Goal: Navigation & Orientation: Understand site structure

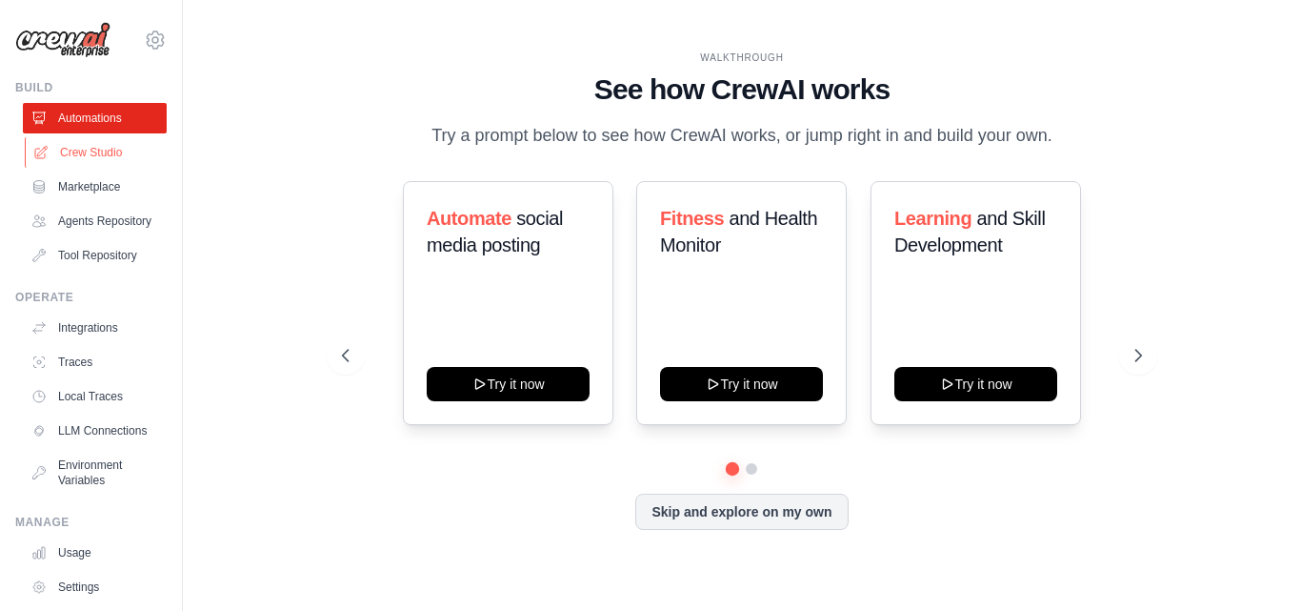
click at [123, 151] on link "Crew Studio" at bounding box center [97, 152] width 144 height 30
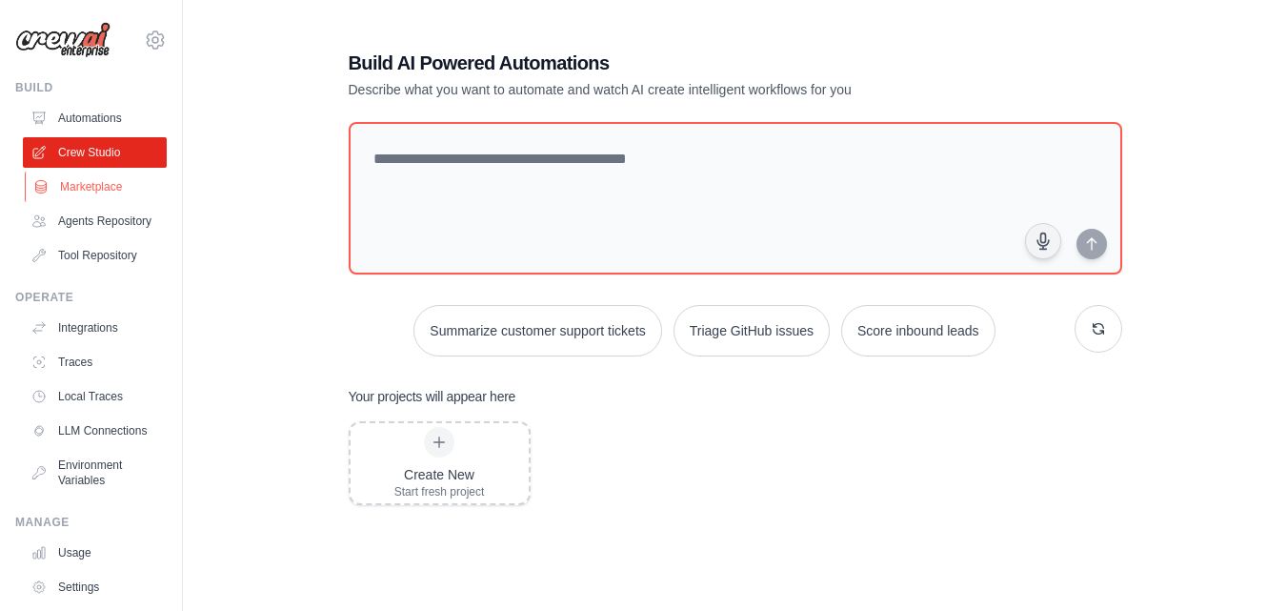
click at [110, 183] on link "Marketplace" at bounding box center [97, 186] width 144 height 30
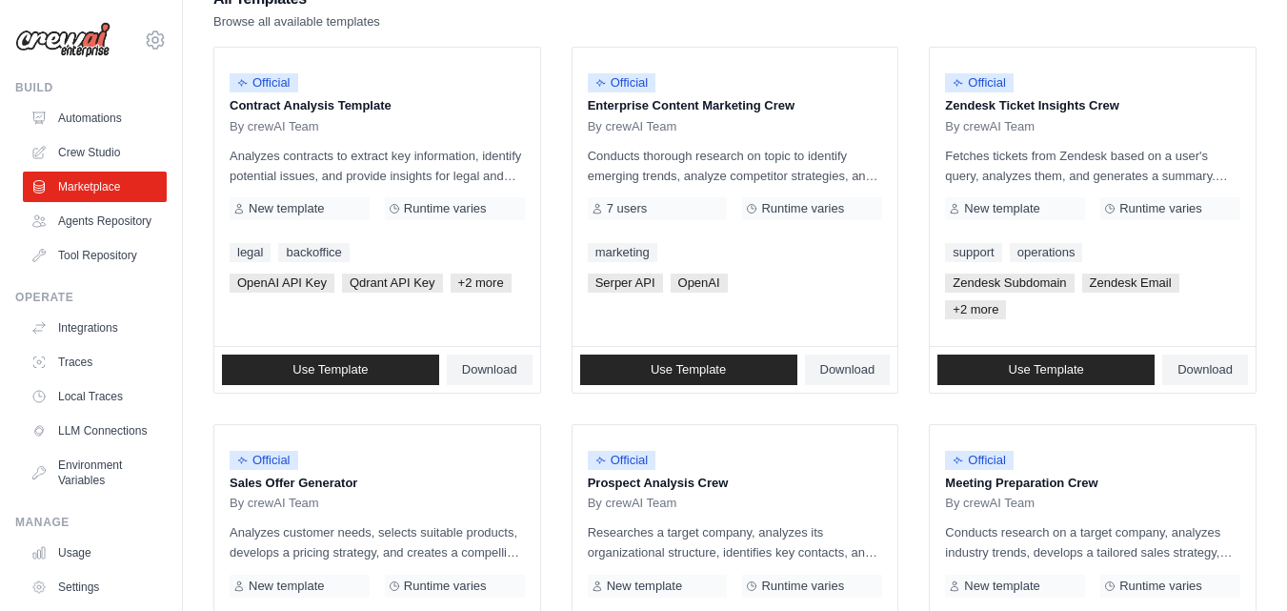
scroll to position [208, 0]
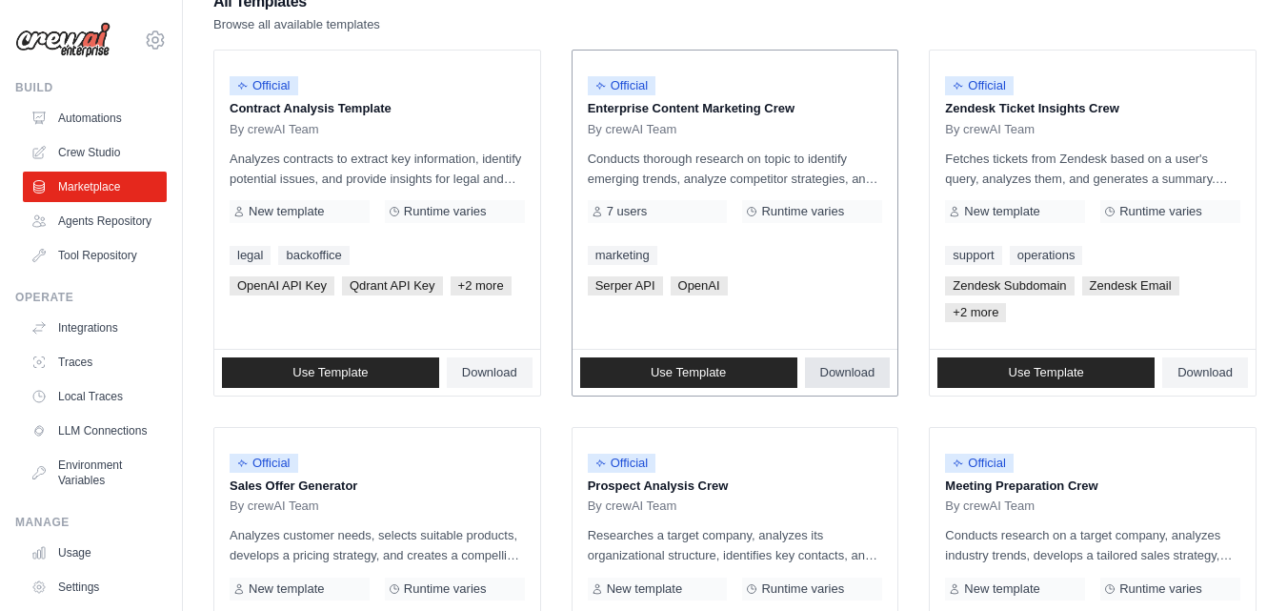
click at [852, 377] on span "Download" at bounding box center [847, 372] width 55 height 15
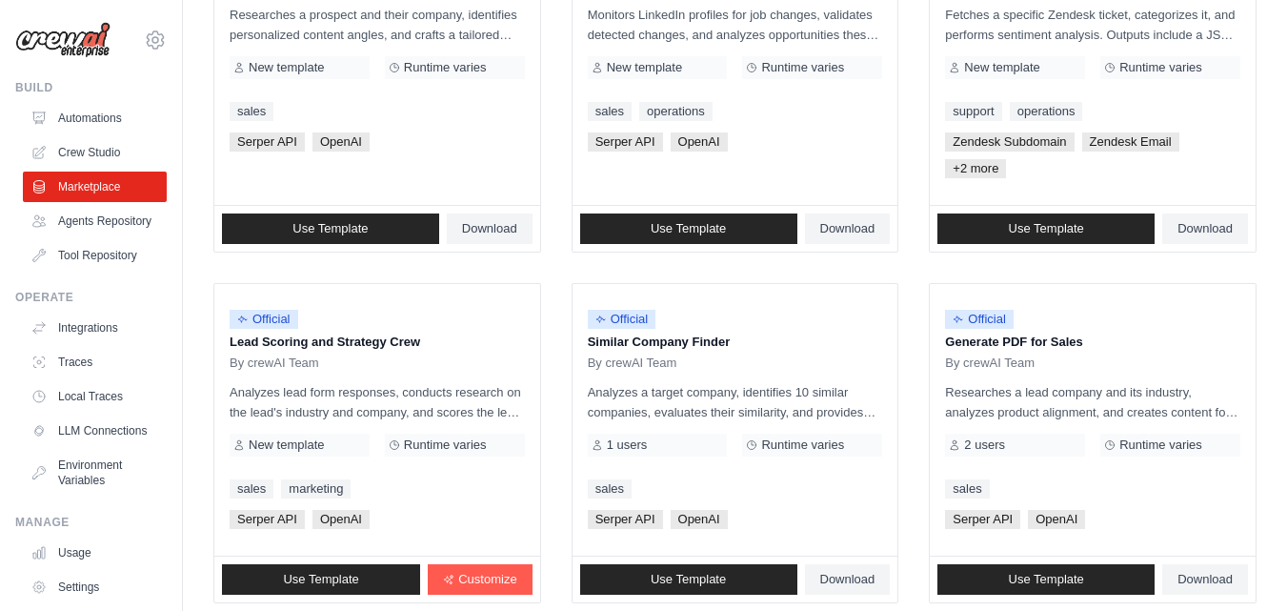
scroll to position [1208, 0]
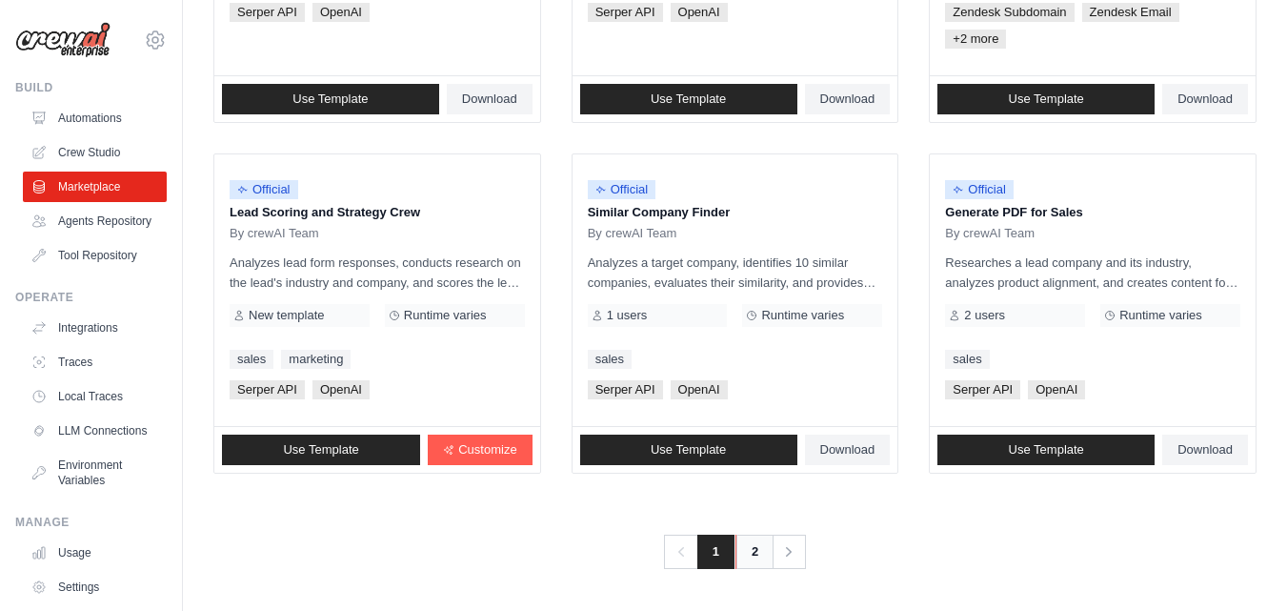
click at [749, 554] on link "2" at bounding box center [755, 551] width 38 height 34
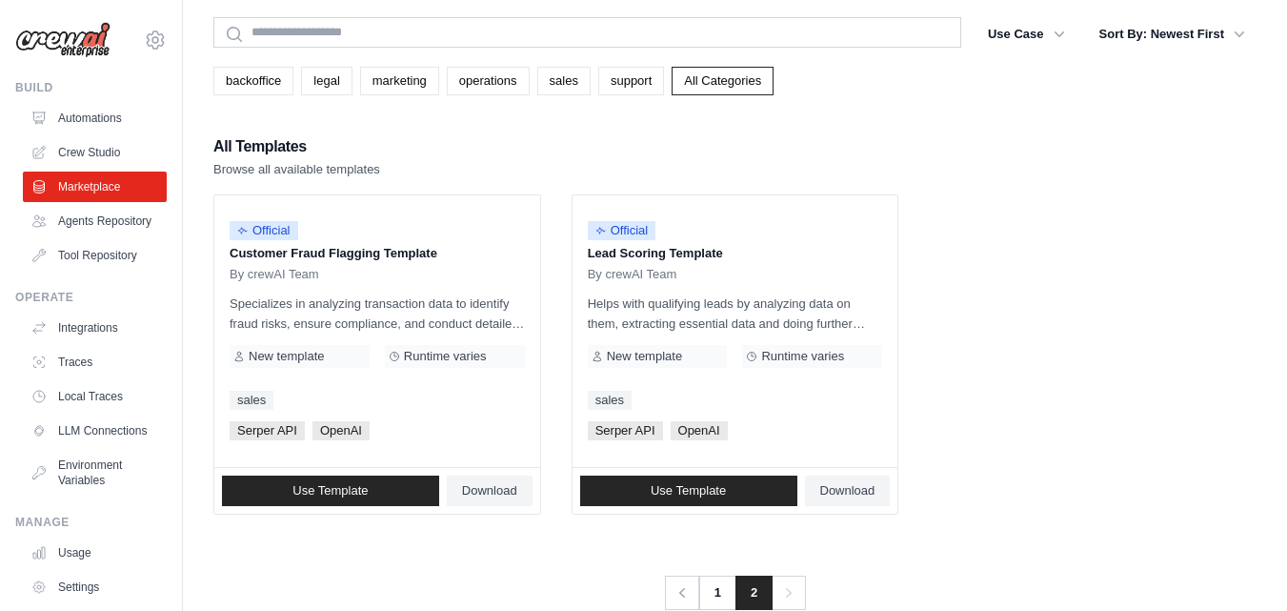
scroll to position [104, 0]
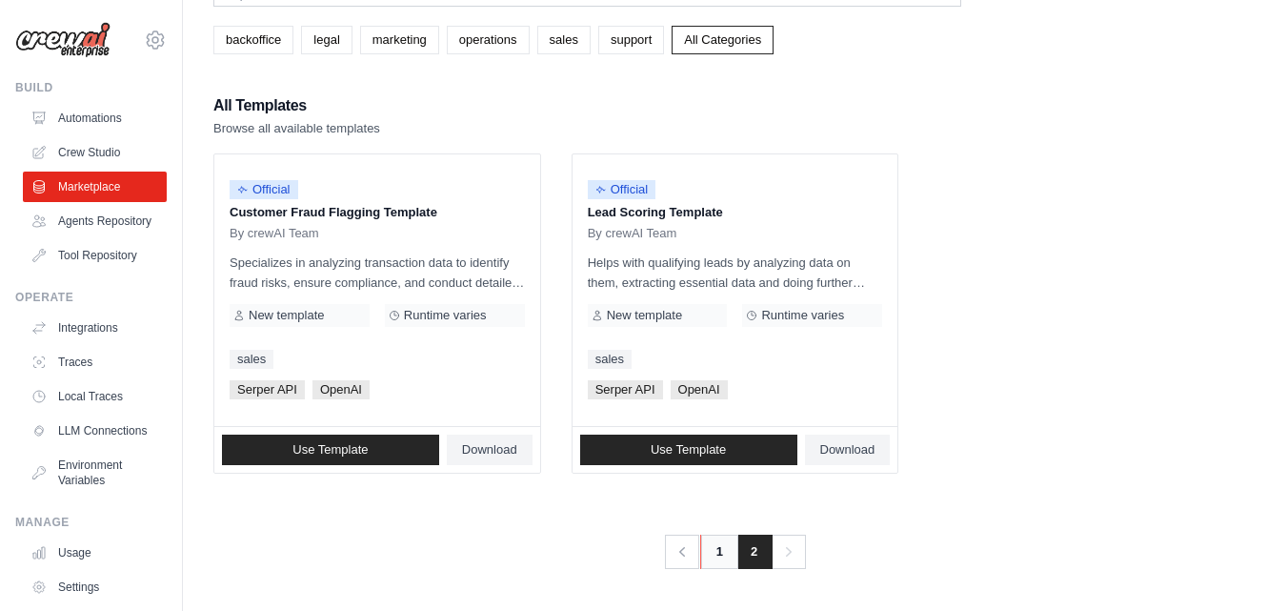
click at [715, 561] on link "1" at bounding box center [719, 551] width 38 height 34
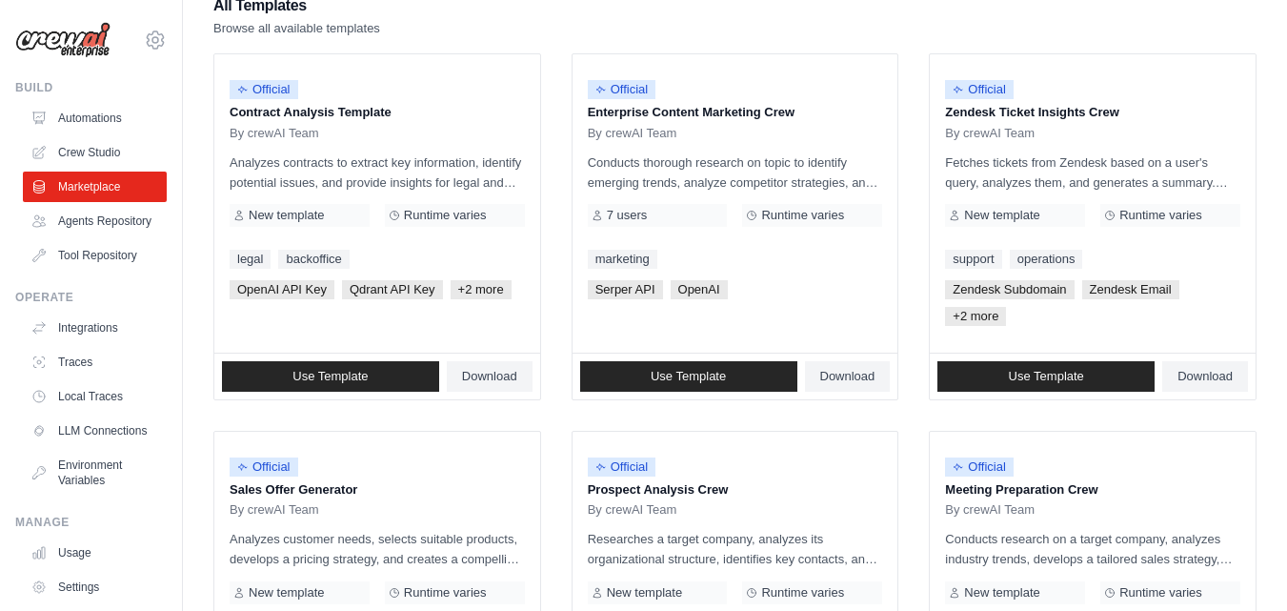
scroll to position [208, 0]
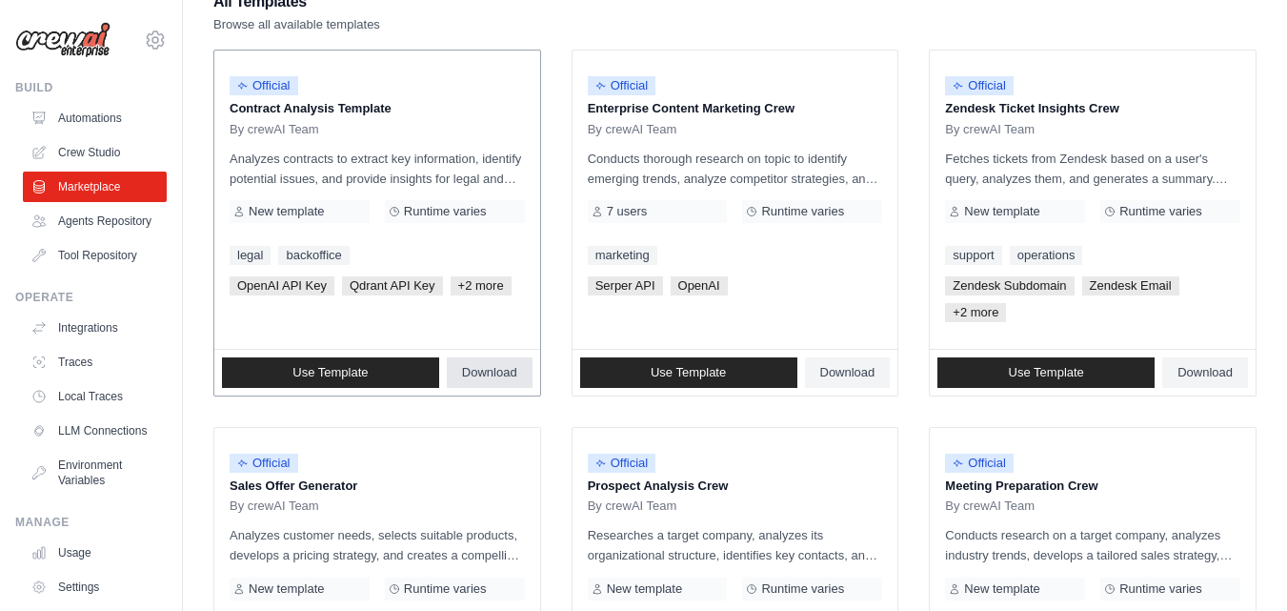
click at [477, 366] on span "Download" at bounding box center [489, 372] width 55 height 15
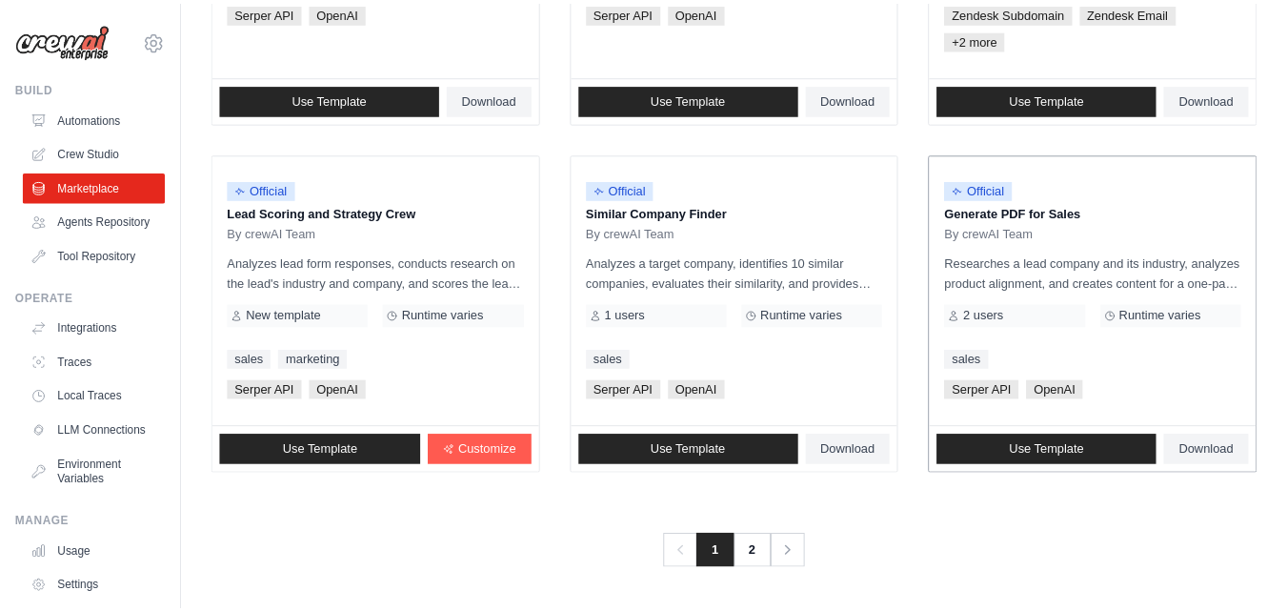
scroll to position [0, 0]
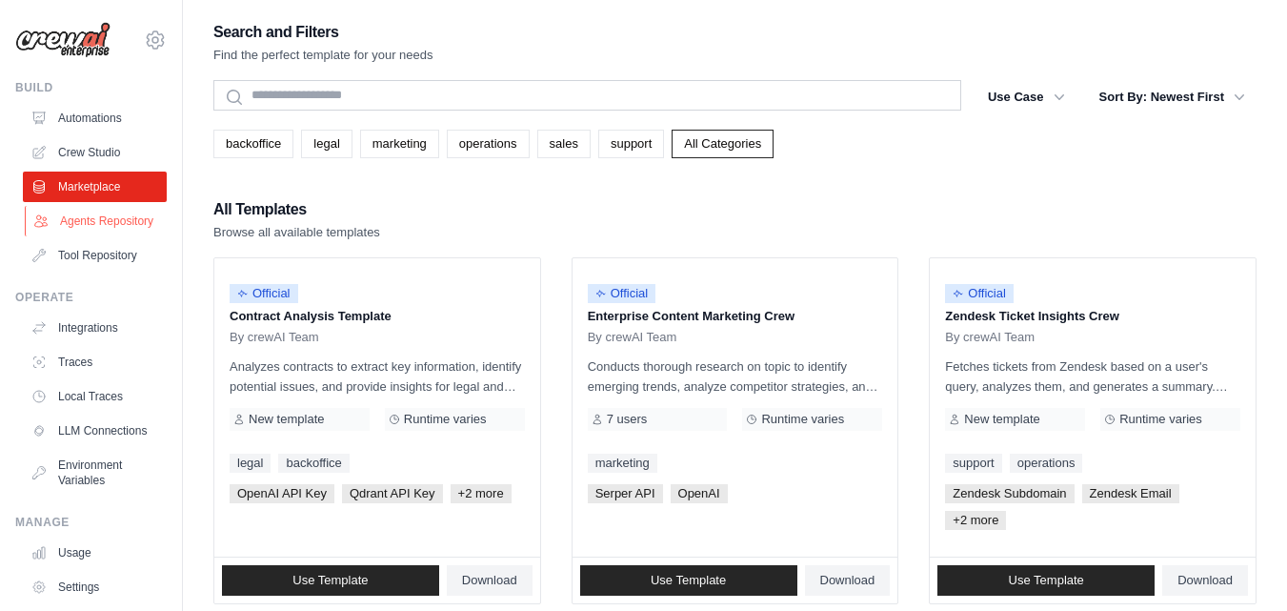
click at [117, 232] on link "Agents Repository" at bounding box center [97, 221] width 144 height 30
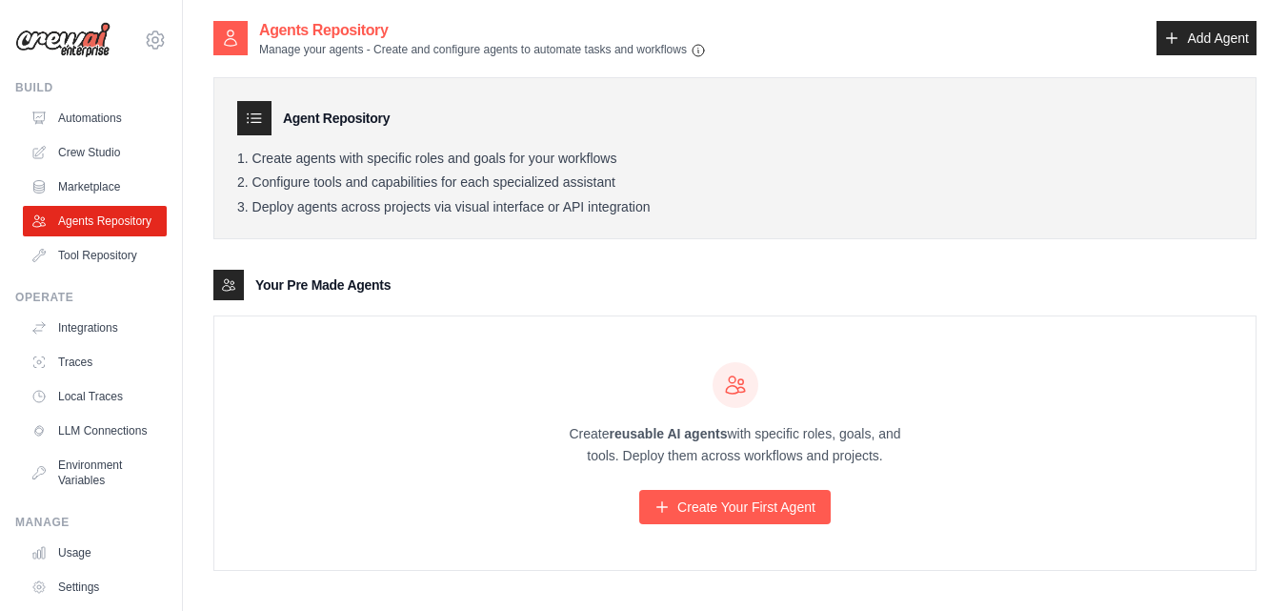
scroll to position [38, 0]
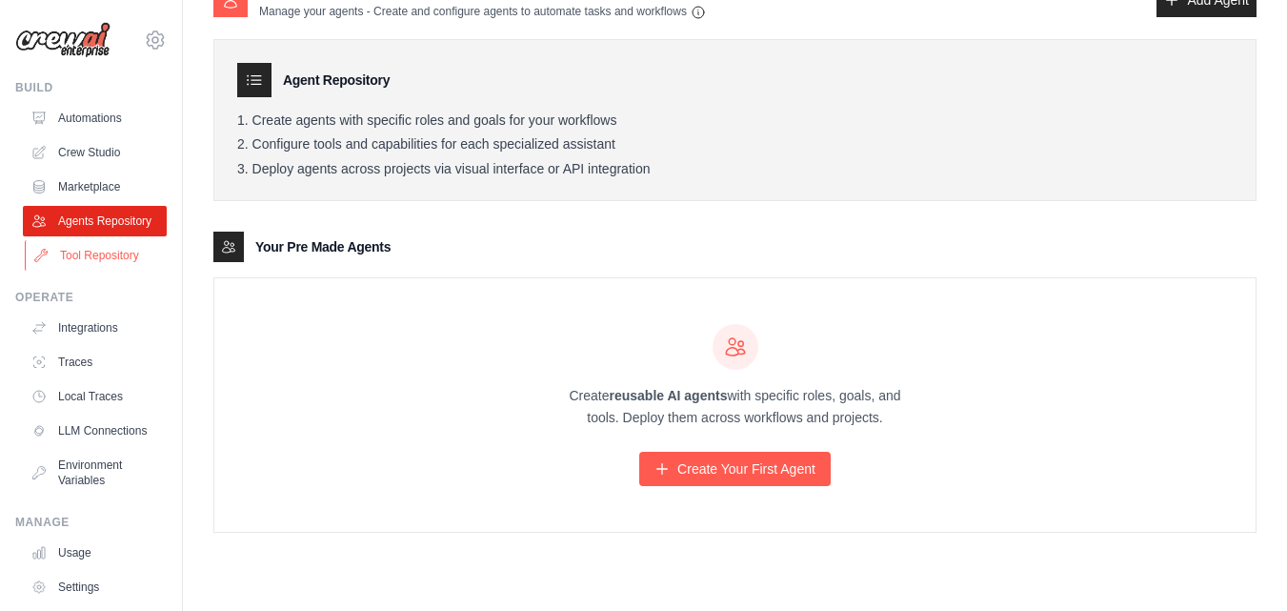
click at [111, 271] on link "Tool Repository" at bounding box center [97, 255] width 144 height 30
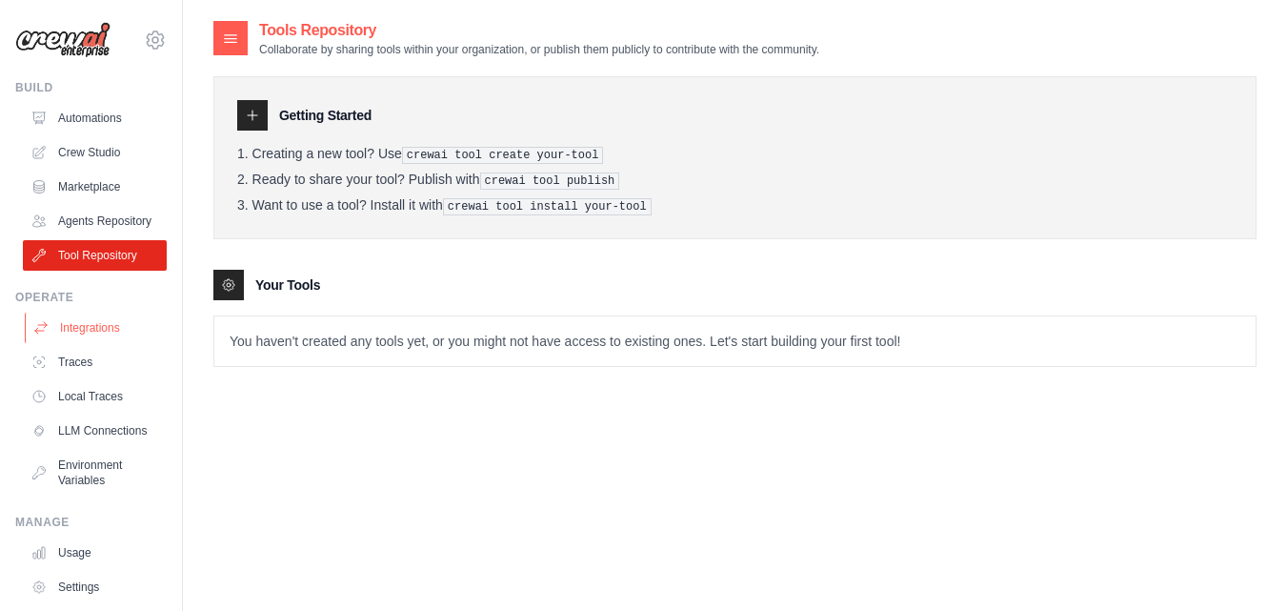
click at [104, 343] on link "Integrations" at bounding box center [97, 327] width 144 height 30
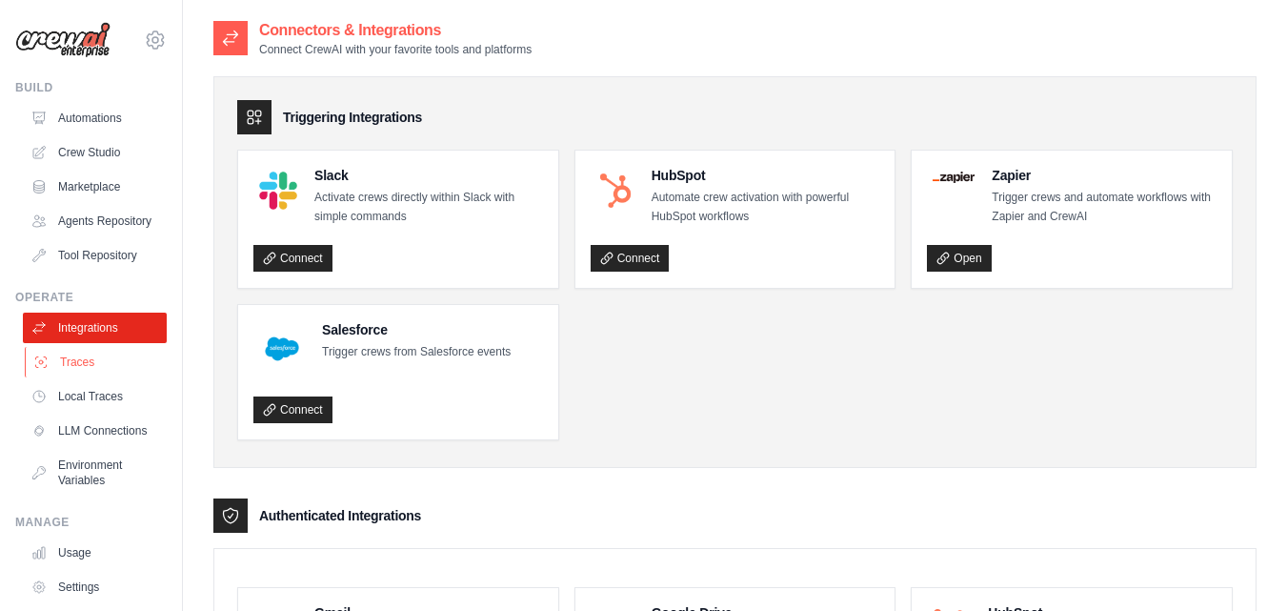
click at [115, 367] on link "Traces" at bounding box center [97, 362] width 144 height 30
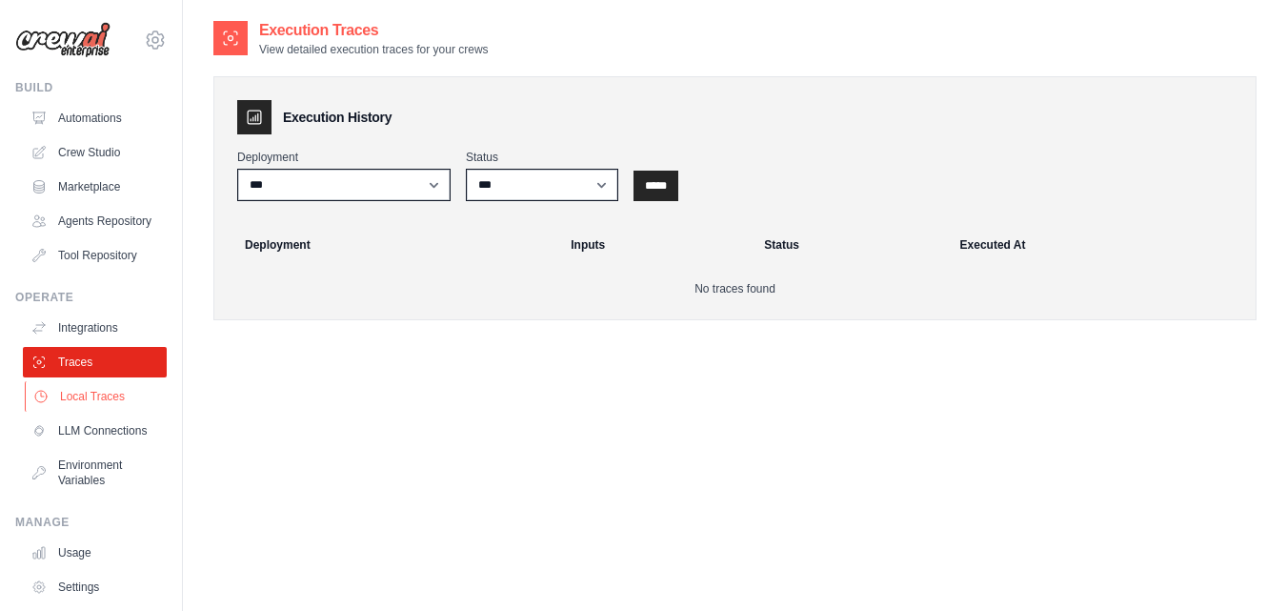
click at [124, 412] on link "Local Traces" at bounding box center [97, 396] width 144 height 30
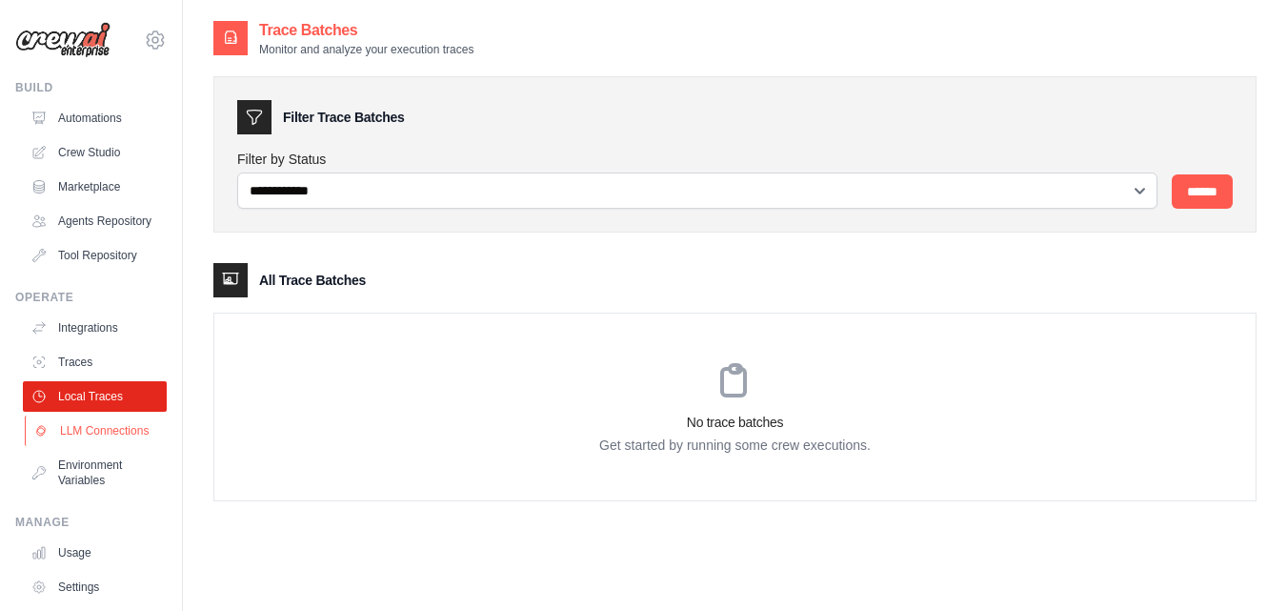
click at [120, 446] on link "LLM Connections" at bounding box center [97, 430] width 144 height 30
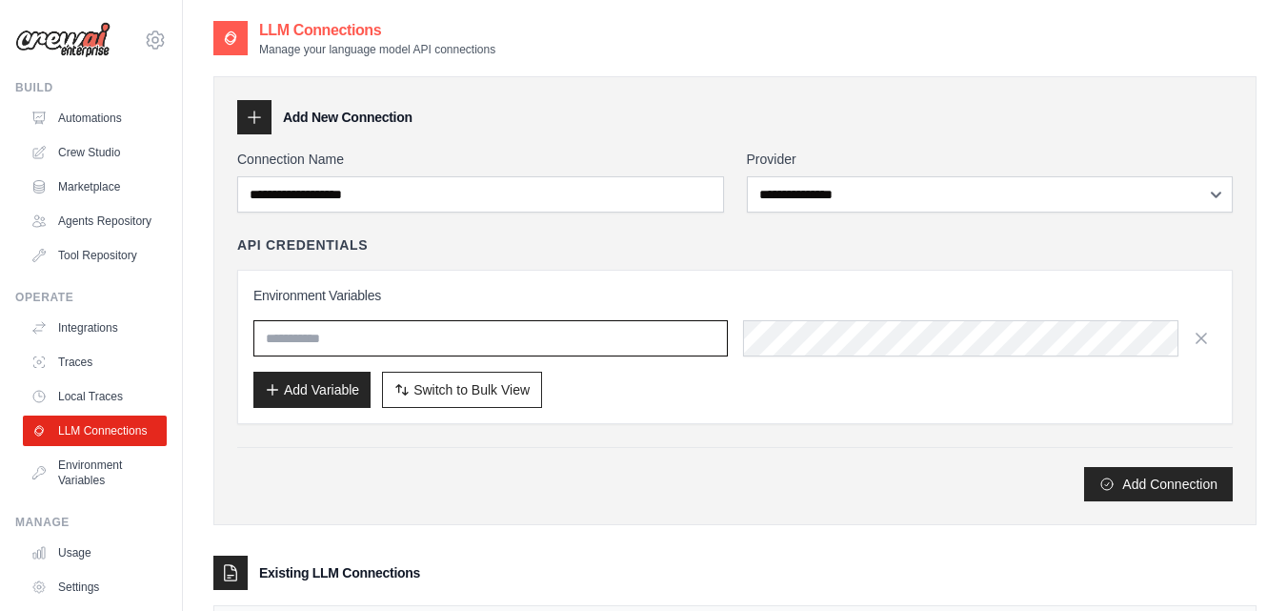
click at [476, 348] on input "text" at bounding box center [490, 338] width 474 height 36
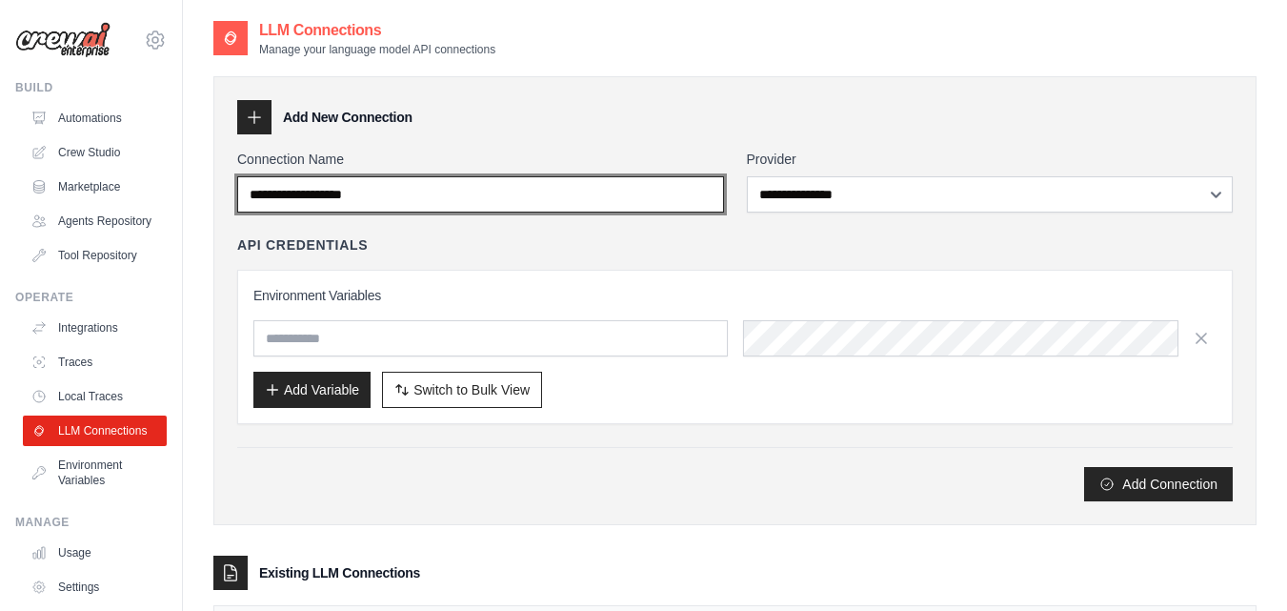
click at [321, 179] on input "Connection Name" at bounding box center [480, 194] width 487 height 36
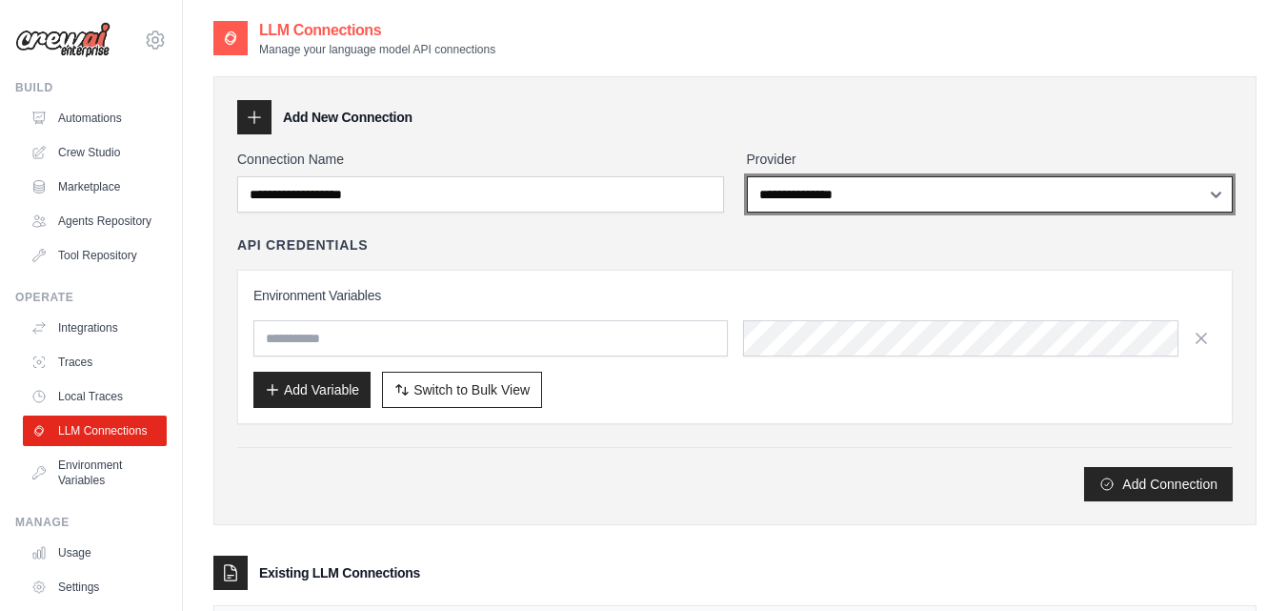
click at [811, 199] on select "**********" at bounding box center [990, 194] width 487 height 36
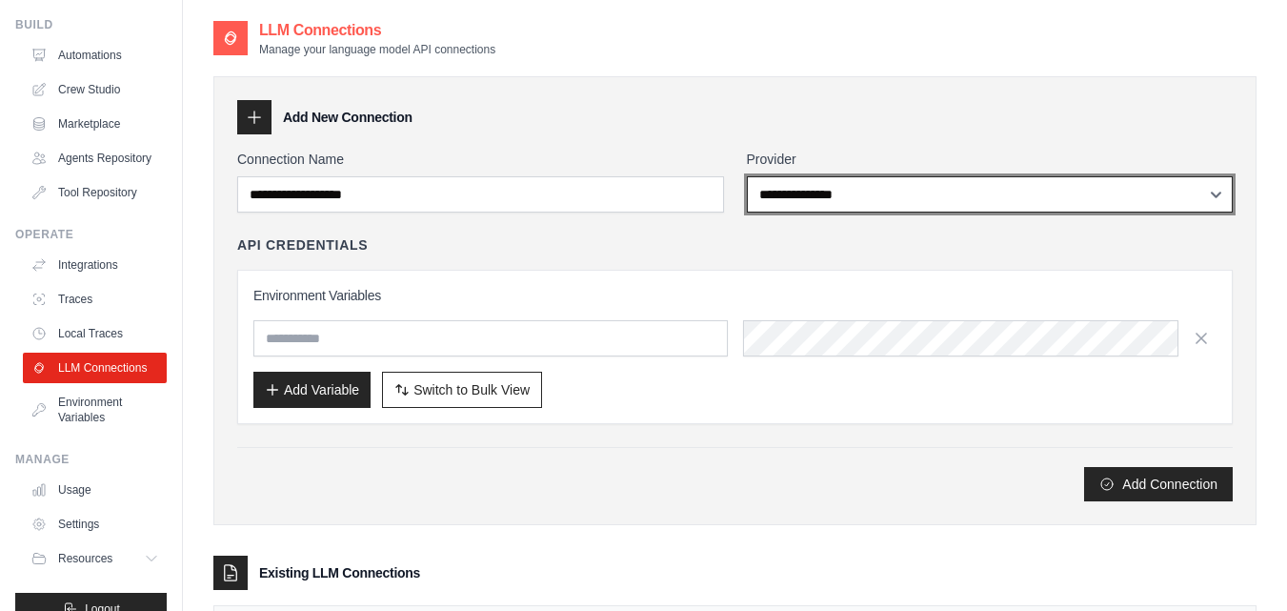
scroll to position [123, 0]
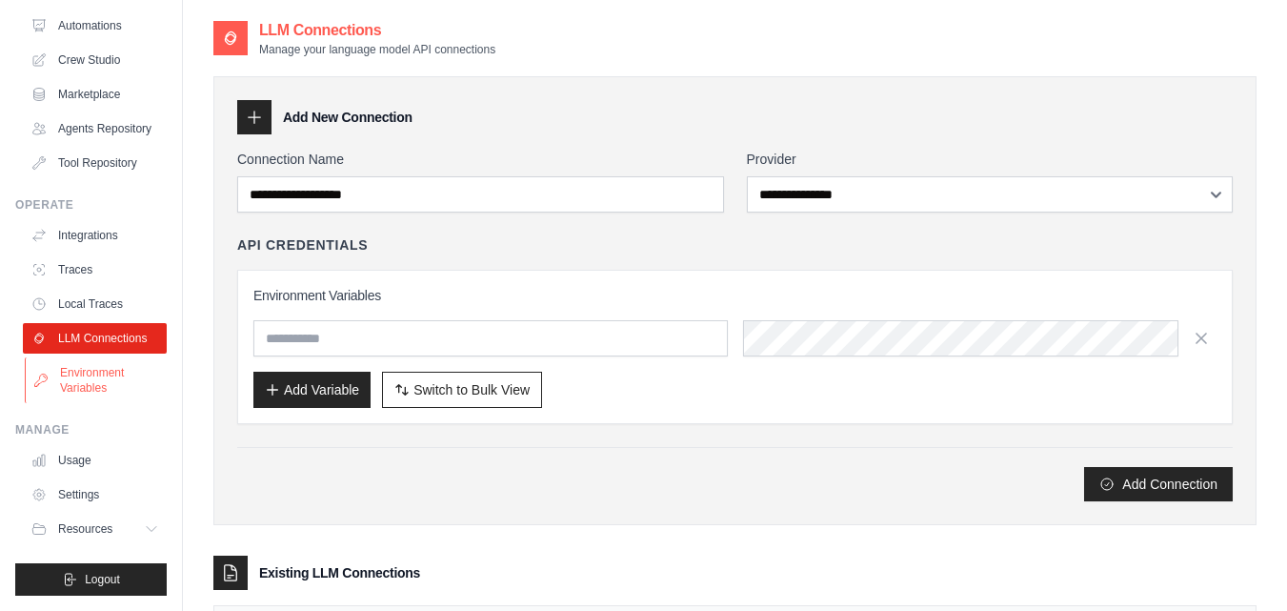
click at [72, 384] on link "Environment Variables" at bounding box center [97, 380] width 144 height 46
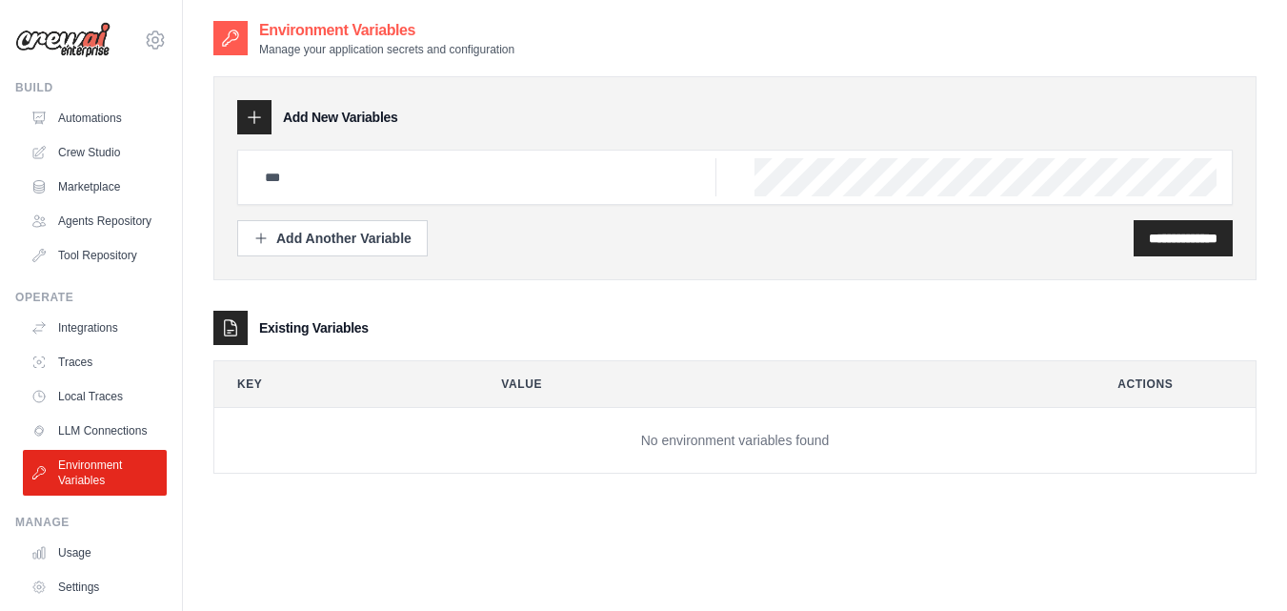
scroll to position [123, 0]
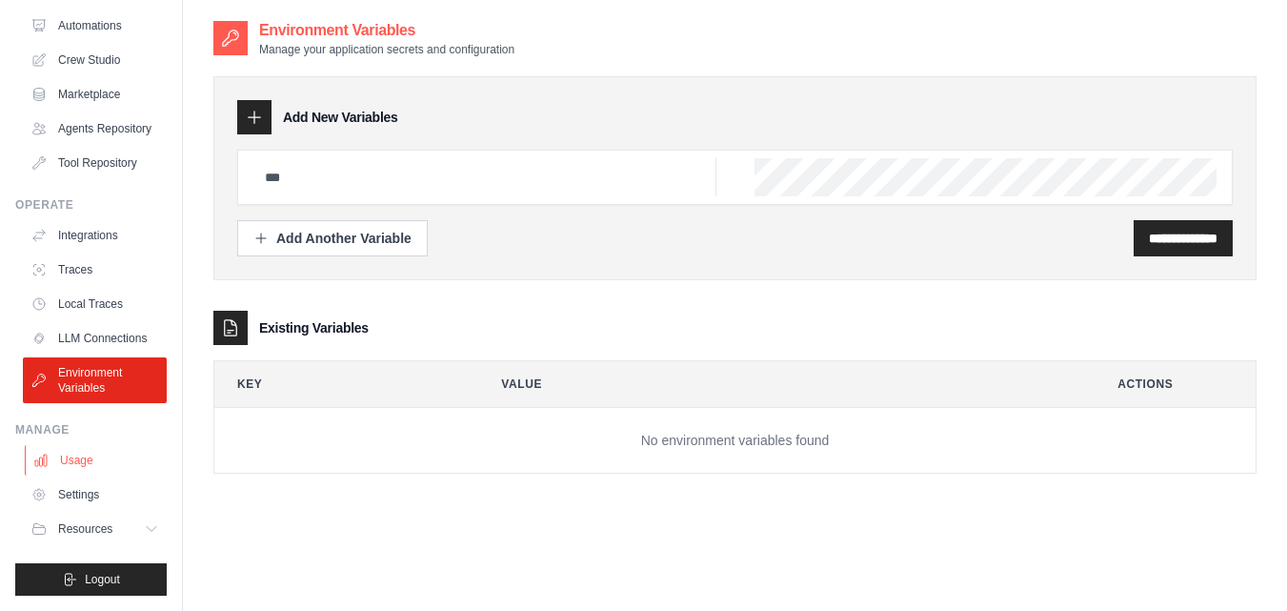
click at [64, 474] on link "Usage" at bounding box center [97, 460] width 144 height 30
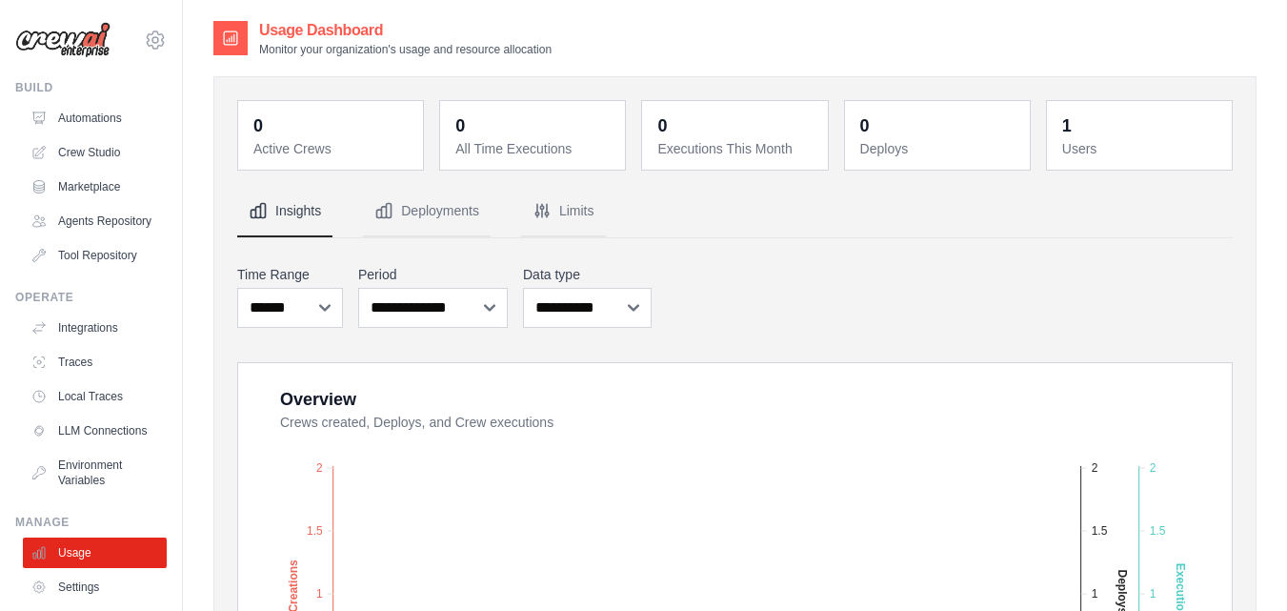
drag, startPoint x: 186, startPoint y: 213, endPoint x: 189, endPoint y: 250, distance: 36.3
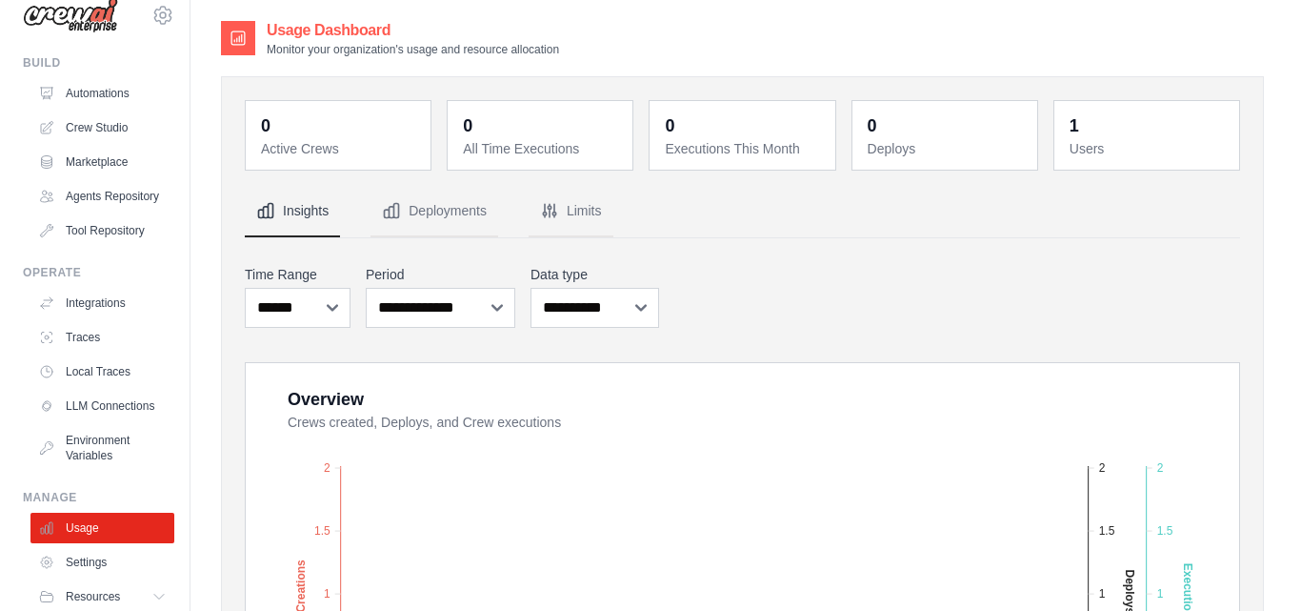
scroll to position [123, 0]
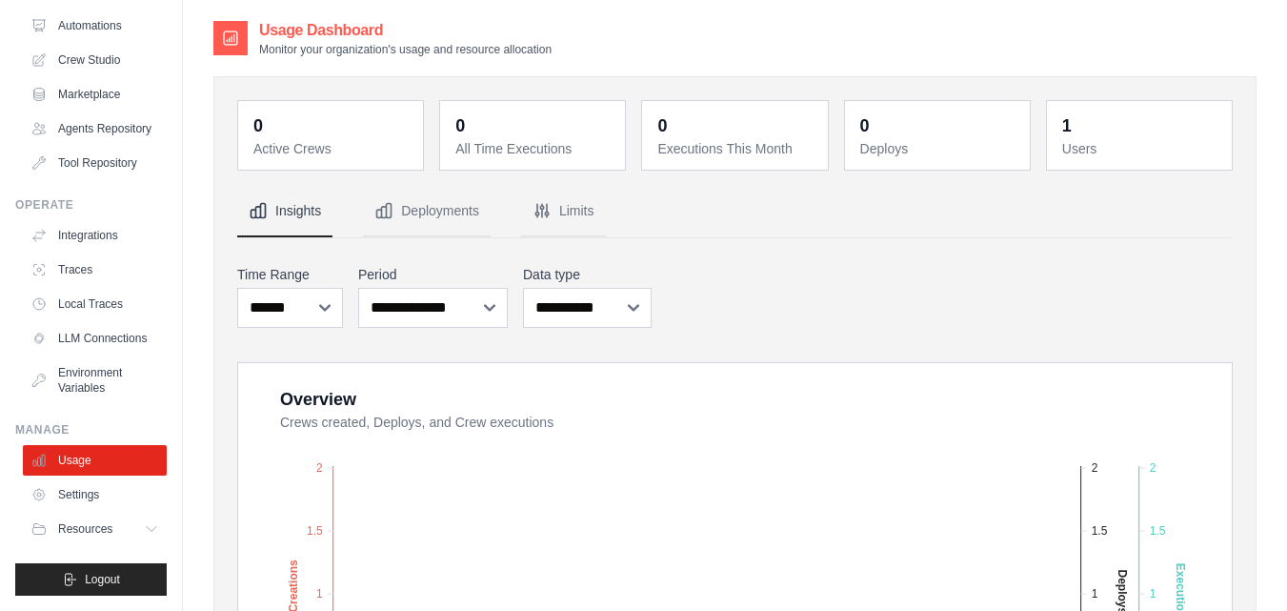
click at [90, 511] on ul "Usage Settings Resources Documentation Blog" at bounding box center [95, 494] width 144 height 99
click at [59, 488] on link "Settings" at bounding box center [97, 494] width 144 height 30
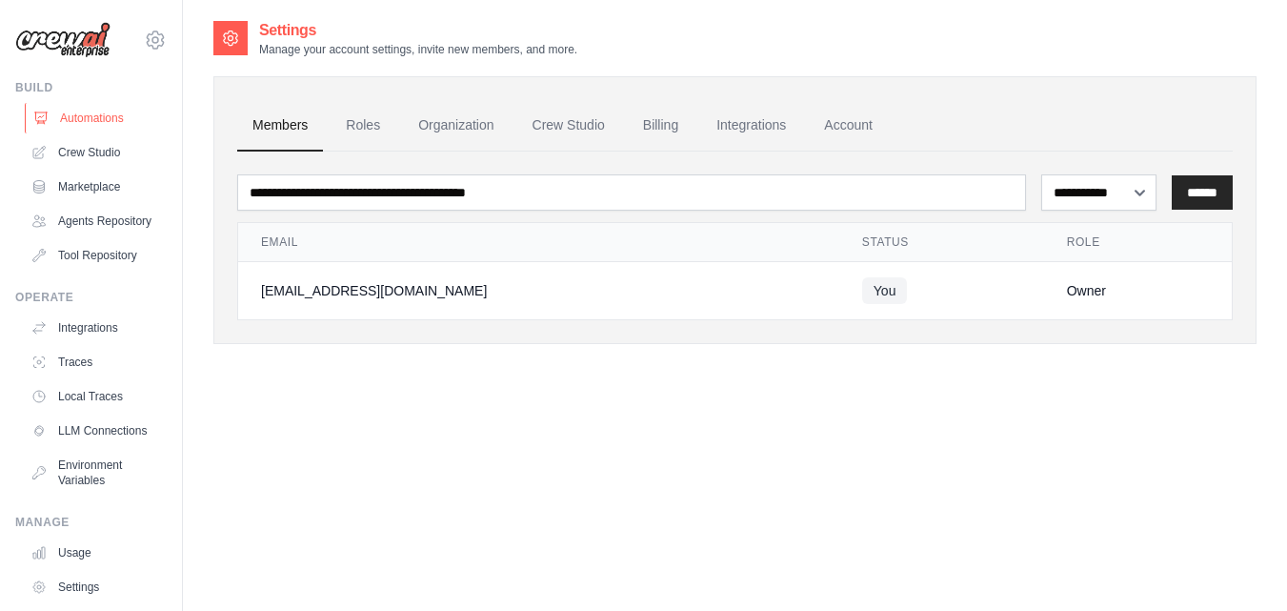
click at [44, 112] on icon at bounding box center [41, 117] width 12 height 11
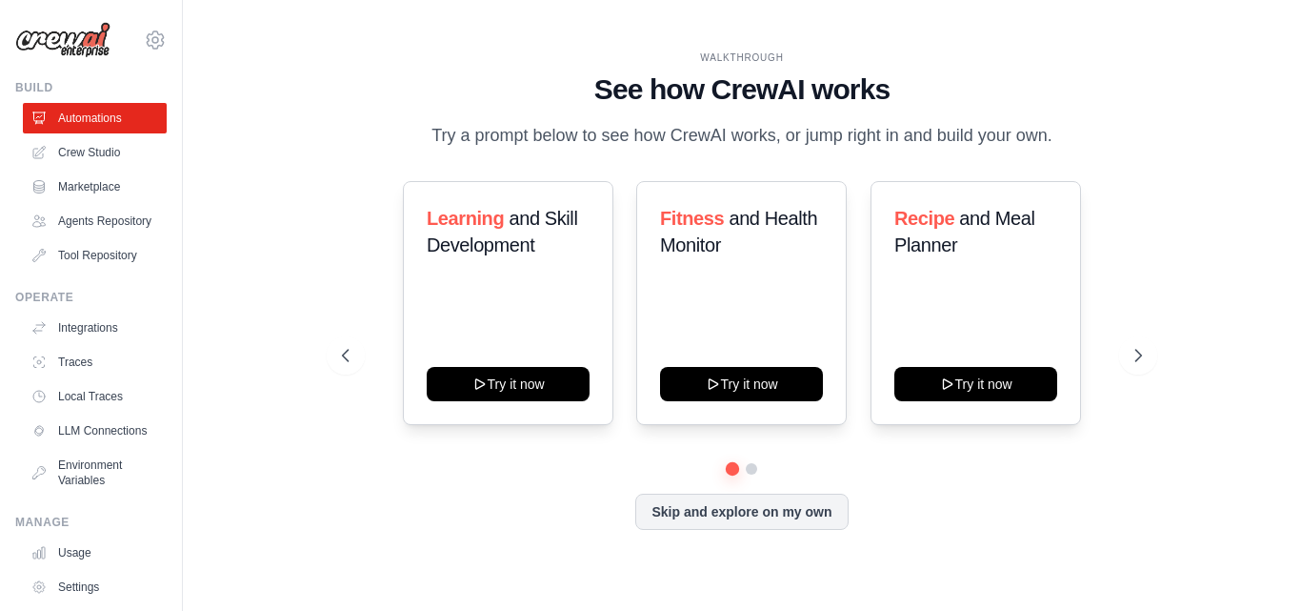
click at [59, 23] on div "[EMAIL_ADDRESS][DOMAIN_NAME] Settings" at bounding box center [90, 30] width 151 height 61
click at [58, 24] on img at bounding box center [62, 40] width 95 height 36
click at [52, 39] on img at bounding box center [62, 40] width 95 height 36
